Goal: Communication & Community: Participate in discussion

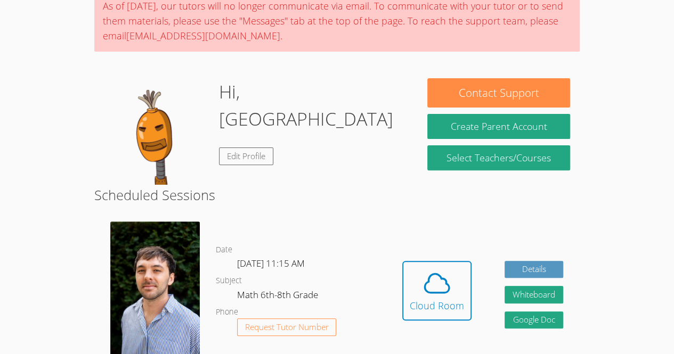
scroll to position [95, 0]
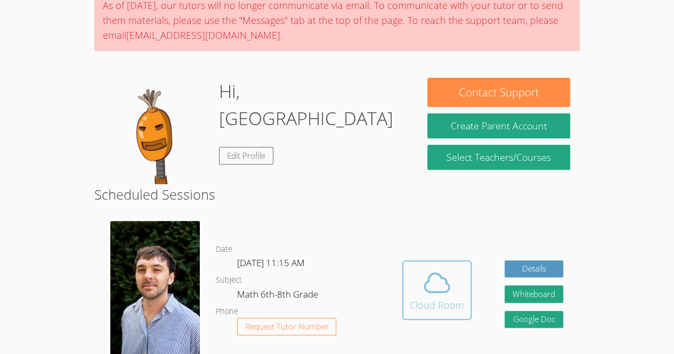
click at [438, 298] on icon at bounding box center [437, 283] width 30 height 30
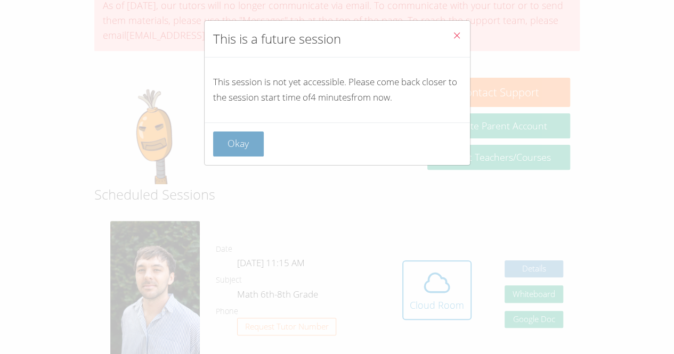
click at [217, 142] on button "Okay" at bounding box center [238, 144] width 51 height 25
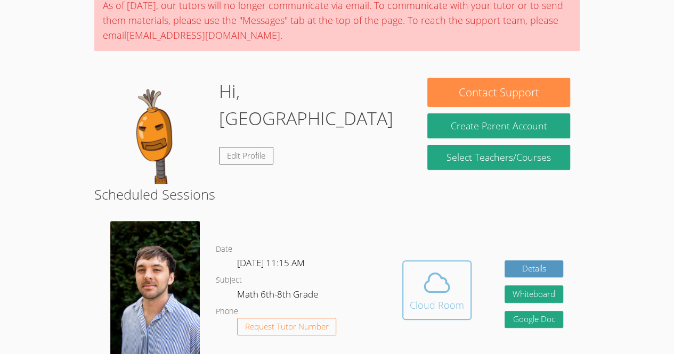
click at [427, 308] on div "Cloud Room" at bounding box center [437, 305] width 54 height 15
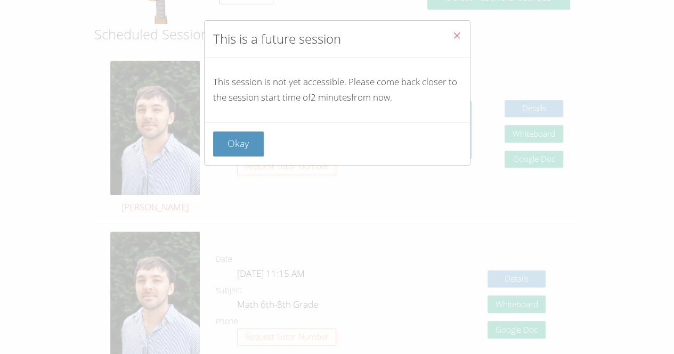
scroll to position [256, 0]
click at [249, 123] on div "Okay" at bounding box center [337, 144] width 265 height 43
click at [254, 132] on button "Okay" at bounding box center [238, 144] width 51 height 25
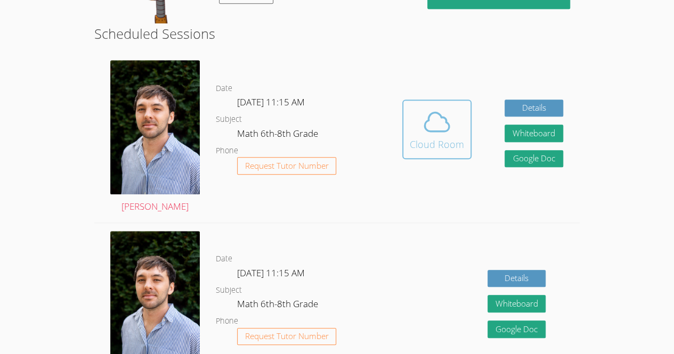
click at [428, 137] on icon at bounding box center [437, 122] width 30 height 30
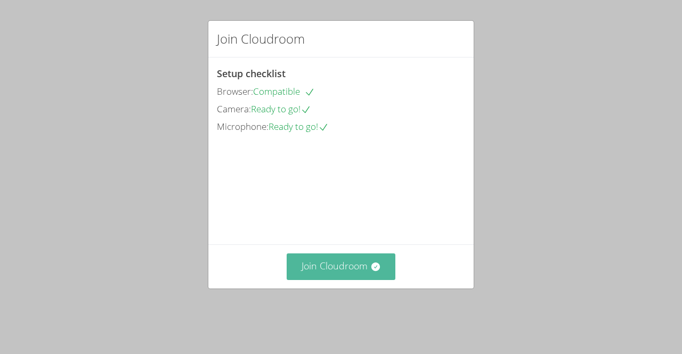
click at [362, 280] on button "Join Cloudroom" at bounding box center [341, 267] width 109 height 26
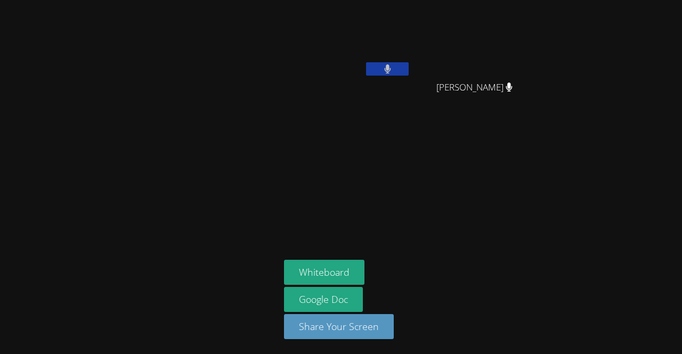
click at [2, 165] on main at bounding box center [140, 177] width 280 height 354
click at [386, 62] on button at bounding box center [387, 68] width 43 height 13
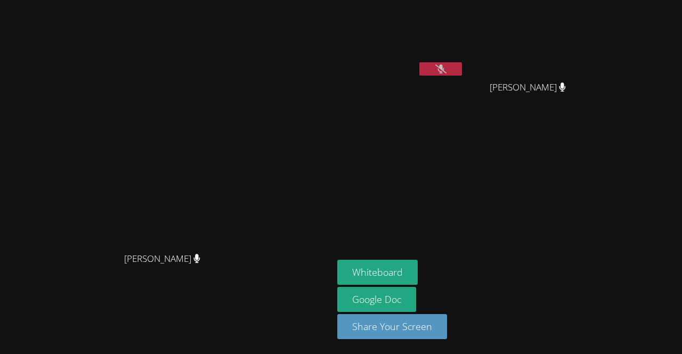
click at [459, 64] on button at bounding box center [440, 68] width 43 height 13
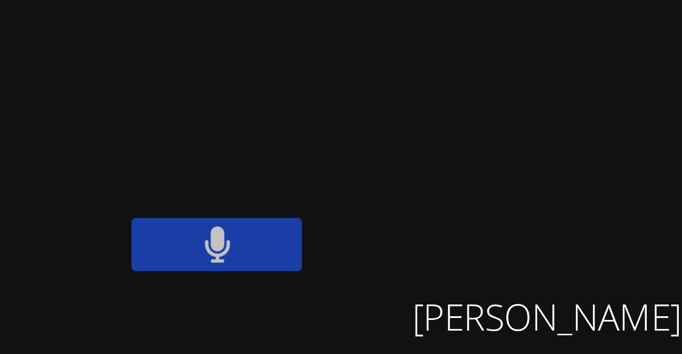
click at [542, 64] on video at bounding box center [531, 39] width 127 height 71
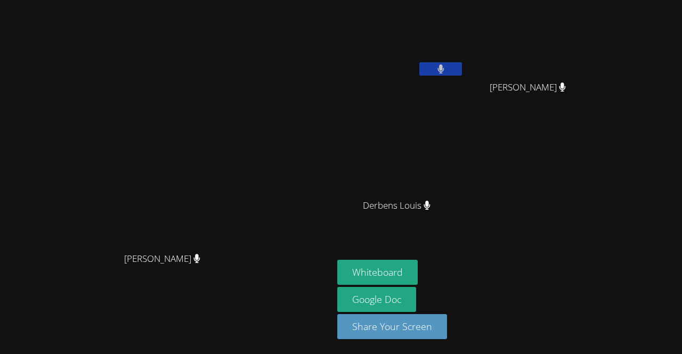
click at [677, 155] on div "Franco Uribe-Rheinbolt Franco Uribe-Rheinbolt Luckenda Tinoel Paulo Gomes Silva…" at bounding box center [341, 177] width 682 height 354
click at [462, 71] on button at bounding box center [440, 68] width 43 height 13
click at [462, 69] on button at bounding box center [440, 68] width 43 height 13
click at [464, 59] on video at bounding box center [400, 39] width 127 height 71
click at [462, 64] on button at bounding box center [440, 68] width 43 height 13
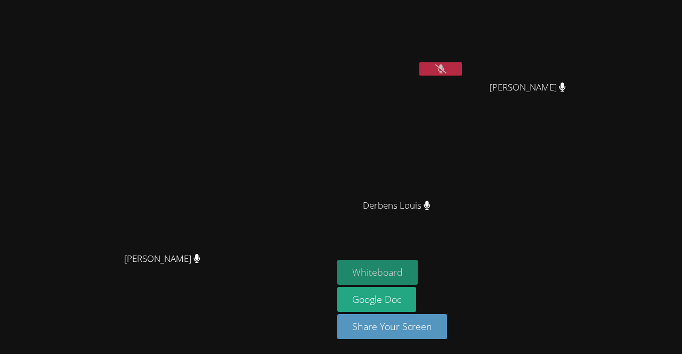
click at [418, 269] on button "Whiteboard" at bounding box center [377, 272] width 80 height 25
click at [462, 74] on button at bounding box center [440, 68] width 43 height 13
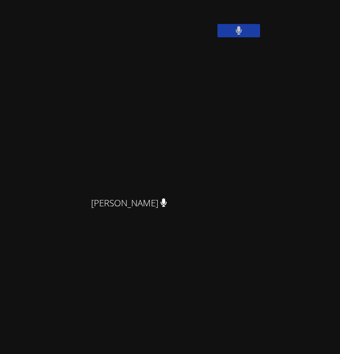
scroll to position [488, 0]
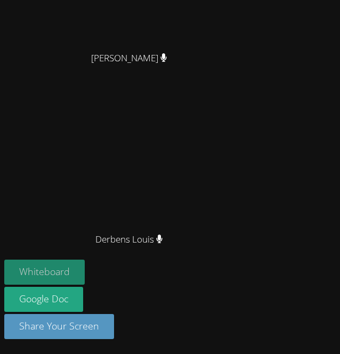
click at [26, 283] on button "Whiteboard" at bounding box center [44, 271] width 80 height 25
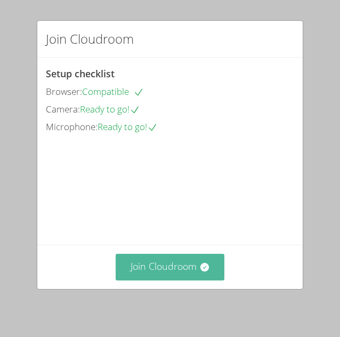
click at [193, 260] on button "Join Cloudroom" at bounding box center [170, 267] width 109 height 26
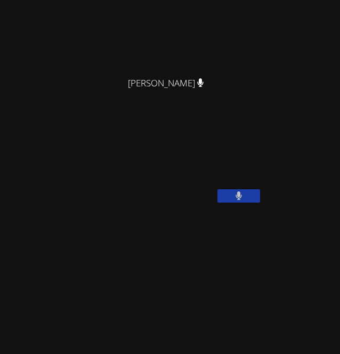
scroll to position [120, 0]
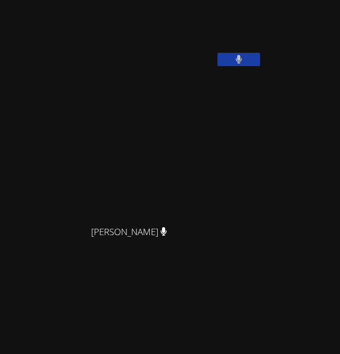
click at [164, 66] on video at bounding box center [84, 26] width 160 height 80
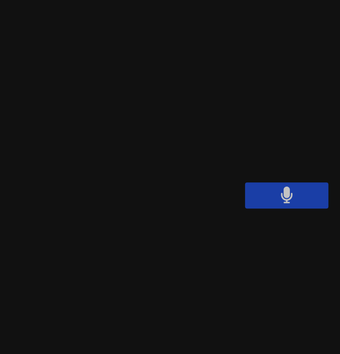
click at [241, 182] on button at bounding box center [238, 175] width 43 height 13
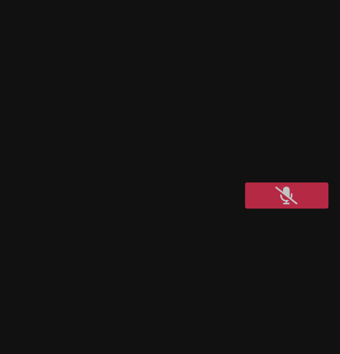
click at [244, 182] on button at bounding box center [238, 175] width 43 height 13
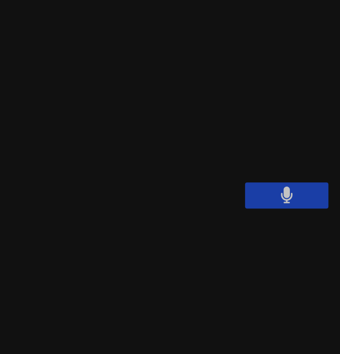
click at [247, 182] on button at bounding box center [238, 175] width 43 height 13
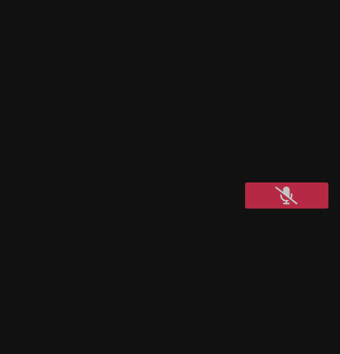
click at [253, 182] on button at bounding box center [238, 175] width 43 height 13
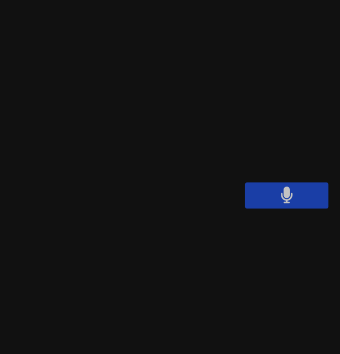
click at [239, 180] on icon at bounding box center [238, 175] width 6 height 9
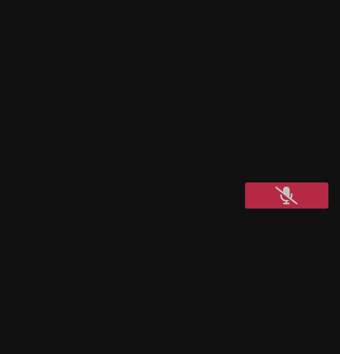
click at [245, 182] on button at bounding box center [238, 175] width 43 height 13
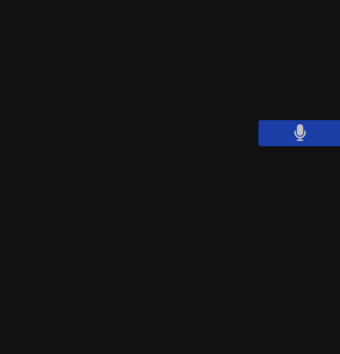
scroll to position [111, 0]
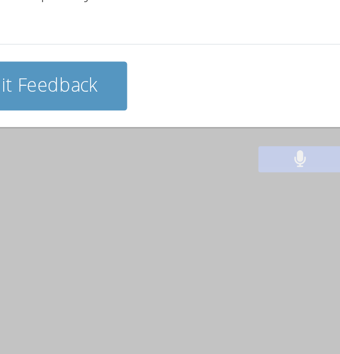
click at [201, 189] on div "How is your session going? Don't Understand Kinda Understand Completely Underst…" at bounding box center [170, 177] width 340 height 354
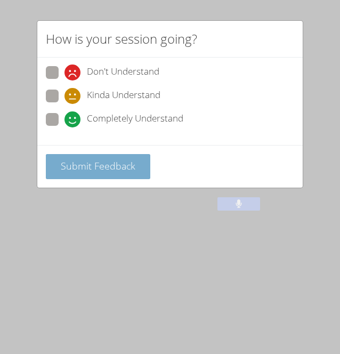
click at [94, 160] on span "Submit Feedback" at bounding box center [98, 165] width 75 height 13
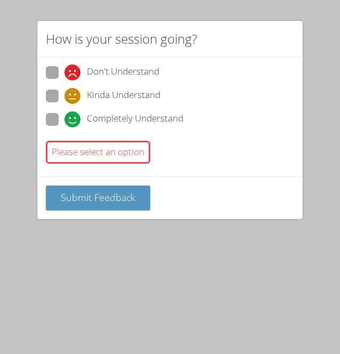
click at [75, 136] on div "Please select an option" at bounding box center [170, 151] width 248 height 31
click at [59, 113] on label "Completely Understand" at bounding box center [114, 120] width 137 height 14
click at [64, 113] on input "Completely Understand" at bounding box center [68, 117] width 9 height 9
radio input "true"
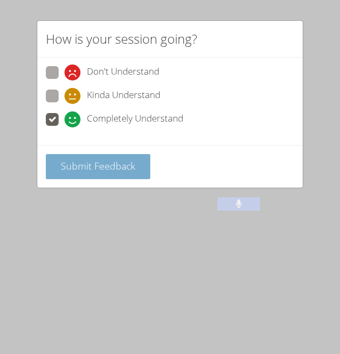
click at [81, 175] on button "Submit Feedback" at bounding box center [98, 166] width 104 height 25
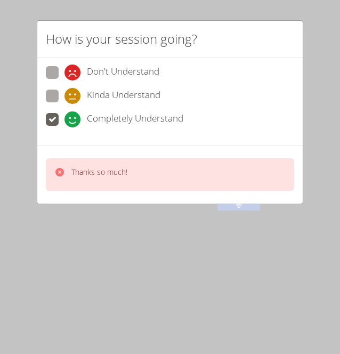
click at [79, 168] on p "Thanks so much!" at bounding box center [99, 172] width 56 height 11
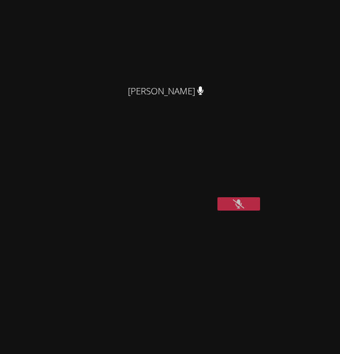
click at [242, 208] on icon at bounding box center [238, 203] width 11 height 9
